Goal: Find specific page/section: Find specific page/section

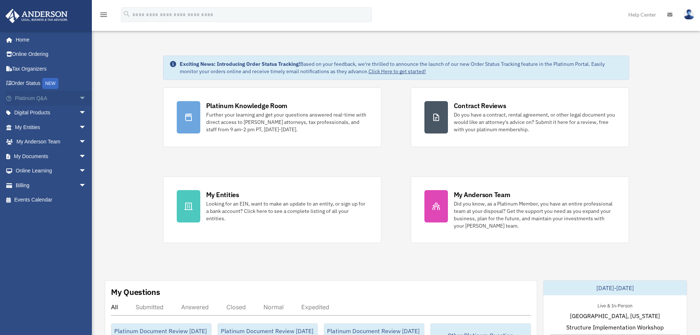
click at [79, 103] on span "arrow_drop_down" at bounding box center [86, 98] width 15 height 15
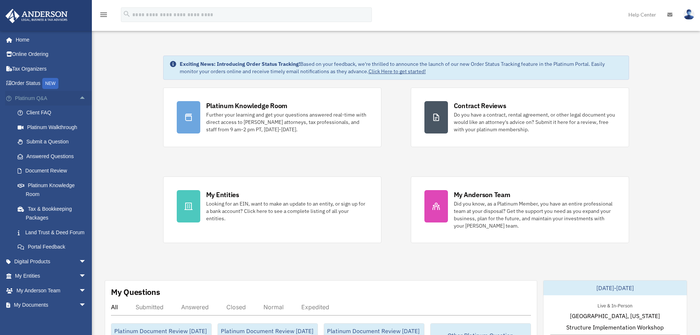
click at [79, 98] on span "arrow_drop_up" at bounding box center [86, 98] width 15 height 15
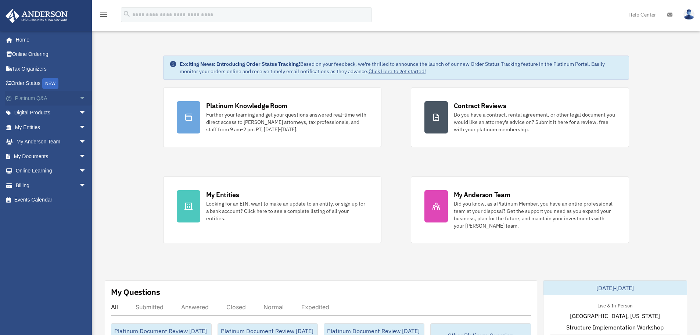
click at [79, 98] on span "arrow_drop_down" at bounding box center [86, 98] width 15 height 15
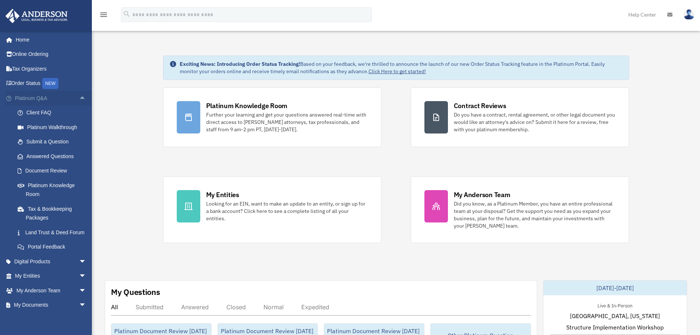
click at [79, 101] on span "arrow_drop_up" at bounding box center [86, 98] width 15 height 15
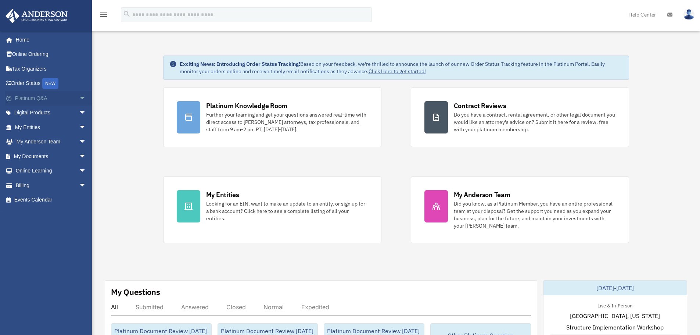
click at [79, 96] on span "arrow_drop_down" at bounding box center [86, 98] width 15 height 15
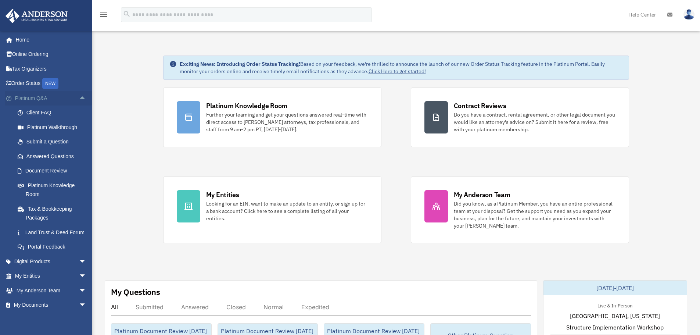
click at [79, 97] on span "arrow_drop_up" at bounding box center [86, 98] width 15 height 15
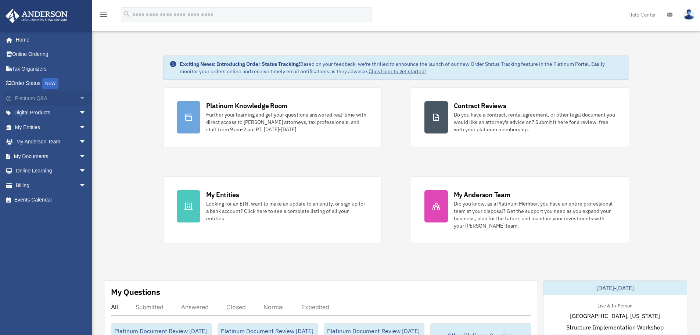
click at [79, 100] on span "arrow_drop_down" at bounding box center [86, 98] width 15 height 15
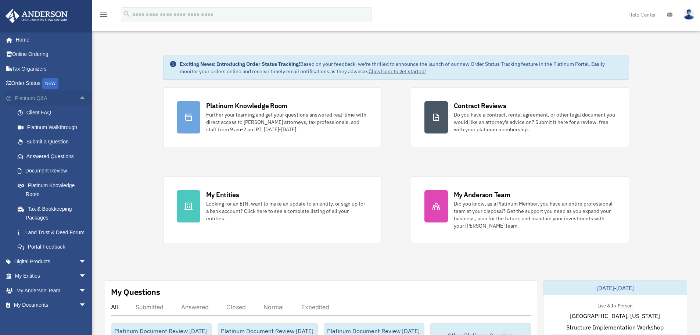
click at [79, 96] on span "arrow_drop_up" at bounding box center [86, 98] width 15 height 15
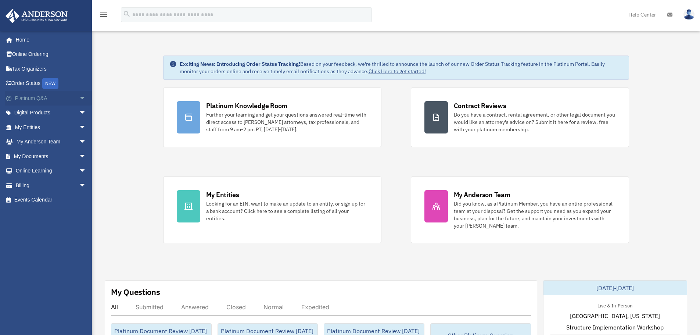
click at [79, 99] on span "arrow_drop_down" at bounding box center [86, 98] width 15 height 15
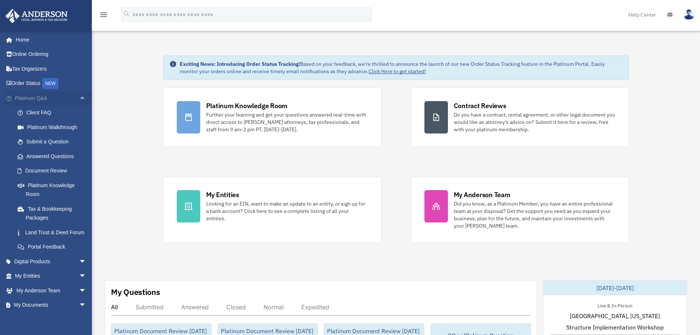
click at [79, 96] on span "arrow_drop_up" at bounding box center [86, 98] width 15 height 15
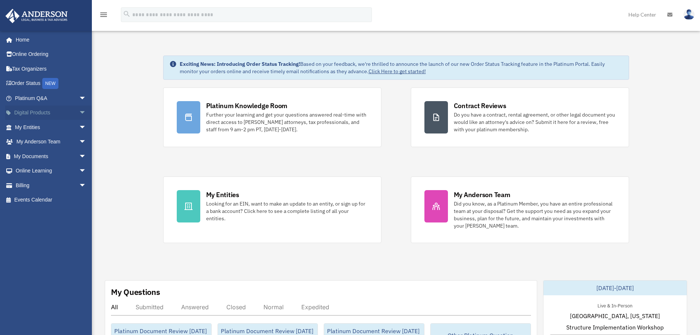
click at [79, 109] on span "arrow_drop_down" at bounding box center [86, 112] width 15 height 15
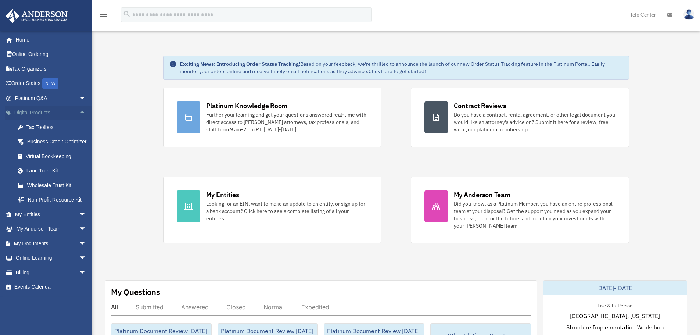
click at [79, 110] on span "arrow_drop_up" at bounding box center [86, 112] width 15 height 15
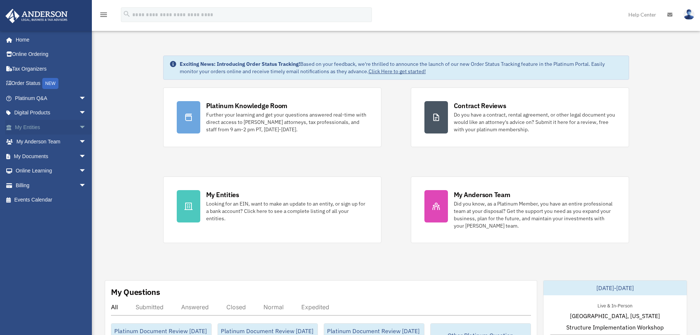
click at [83, 133] on span "arrow_drop_down" at bounding box center [86, 127] width 15 height 15
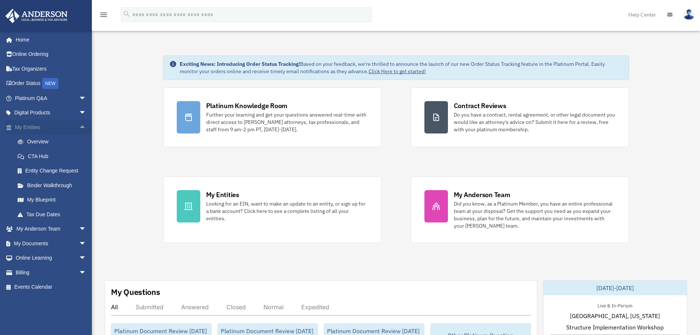
click at [82, 132] on span "arrow_drop_up" at bounding box center [86, 127] width 15 height 15
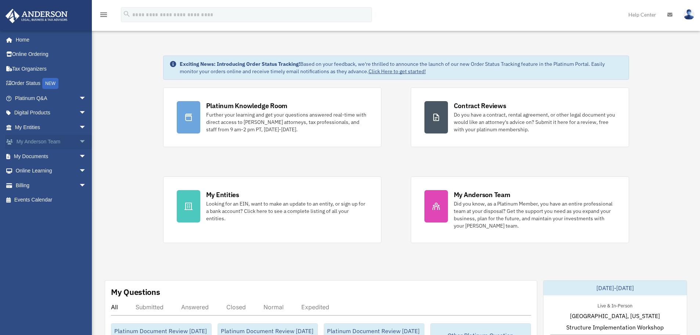
click at [80, 140] on span "arrow_drop_down" at bounding box center [86, 141] width 15 height 15
click at [79, 141] on span "arrow_drop_up" at bounding box center [86, 141] width 15 height 15
click at [82, 157] on span "arrow_drop_down" at bounding box center [86, 156] width 15 height 15
click at [82, 125] on span "arrow_drop_down" at bounding box center [86, 127] width 15 height 15
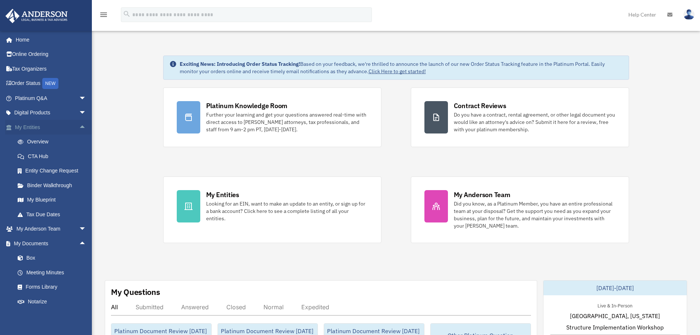
click at [79, 123] on span "arrow_drop_up" at bounding box center [86, 127] width 15 height 15
click at [80, 98] on span "arrow_drop_down" at bounding box center [86, 98] width 15 height 15
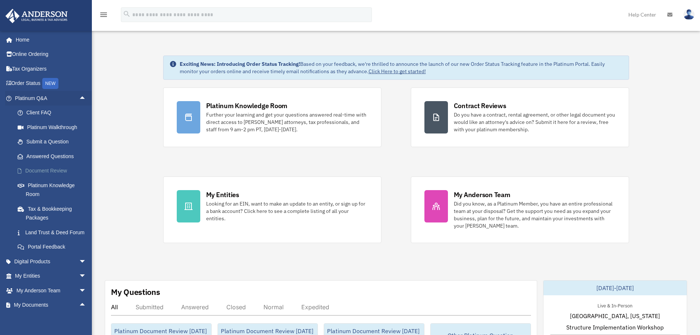
click at [47, 174] on link "Document Review" at bounding box center [53, 170] width 87 height 15
